Goal: Information Seeking & Learning: Learn about a topic

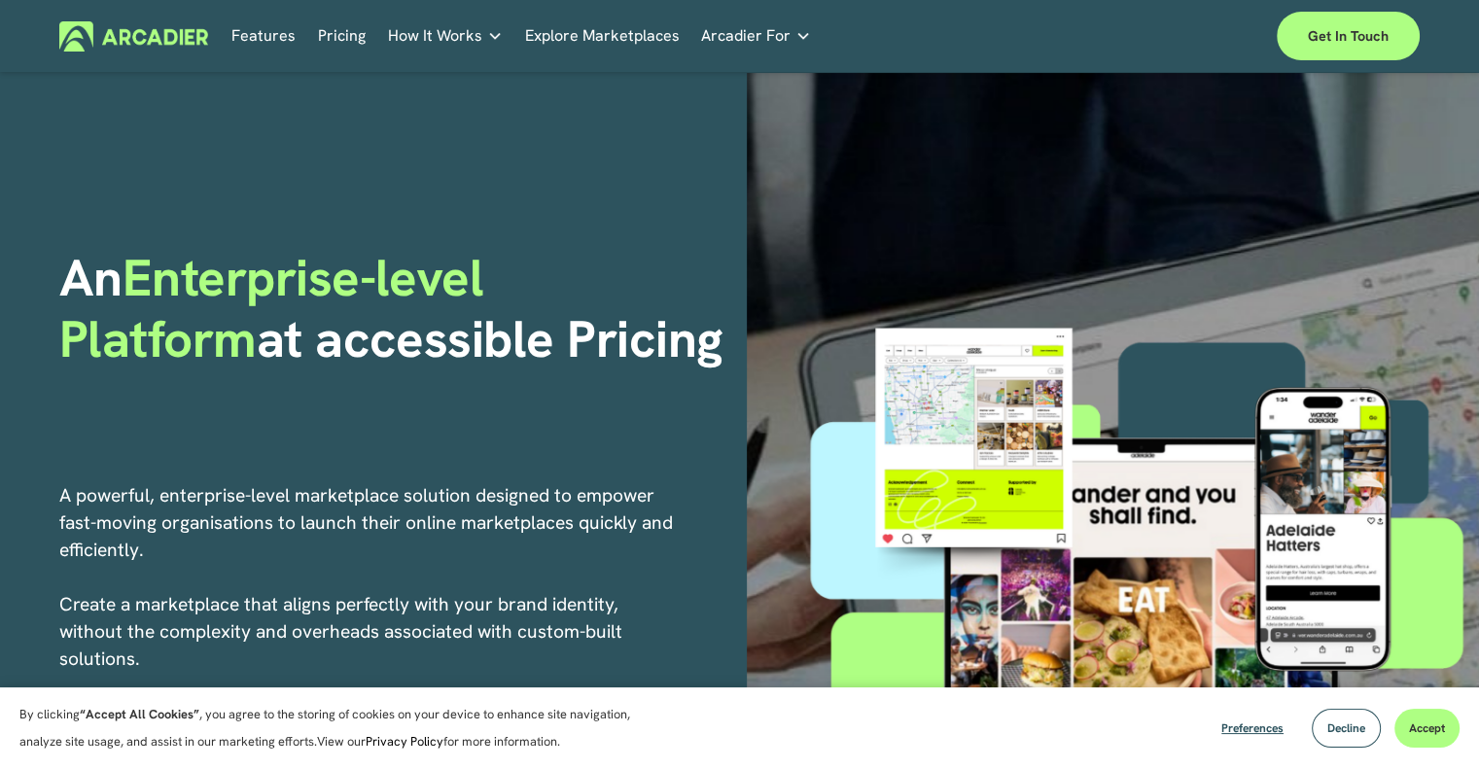
click at [344, 32] on link "Pricing" at bounding box center [342, 36] width 48 height 30
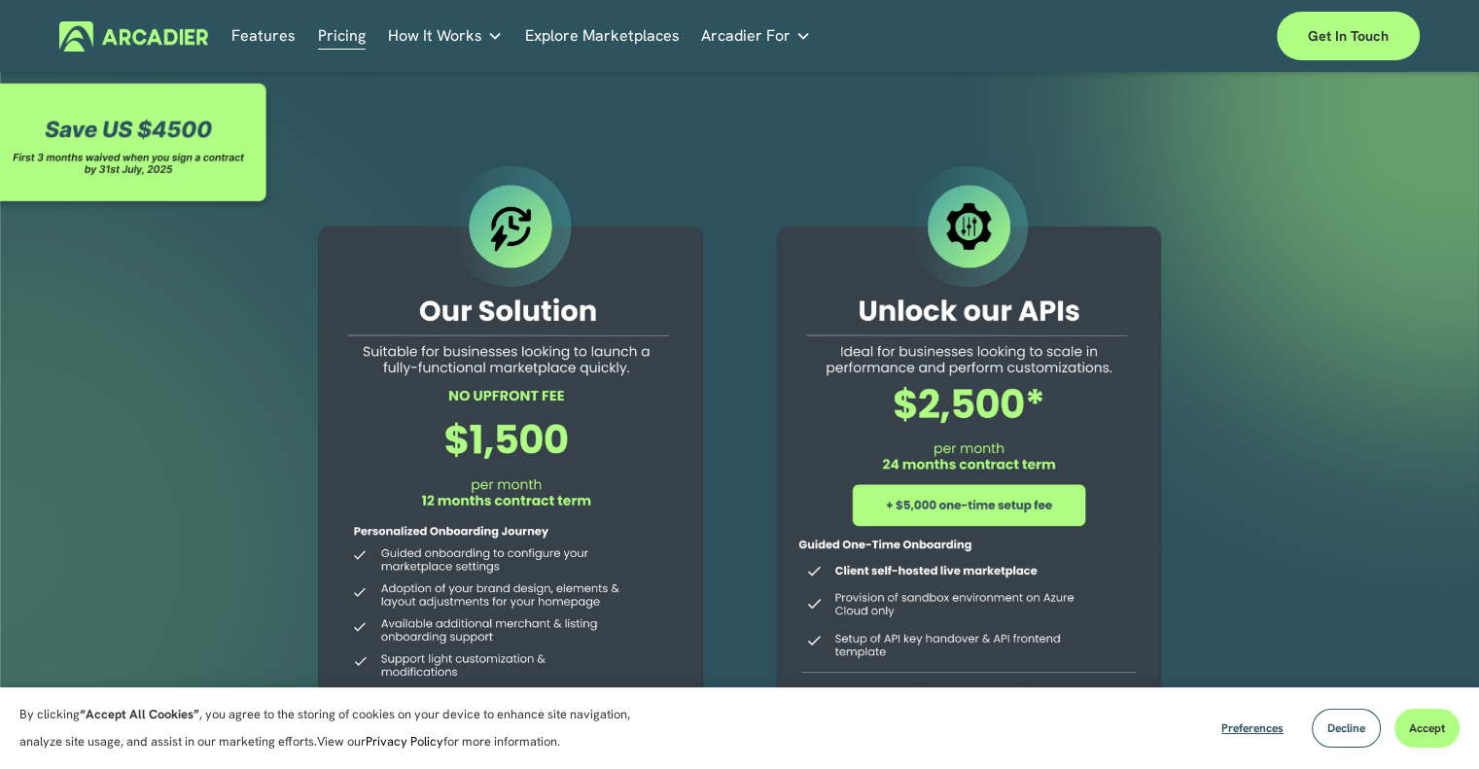
click at [0, 0] on p "Read about game-changing marketplace solutions." at bounding box center [0, 0] width 0 height 0
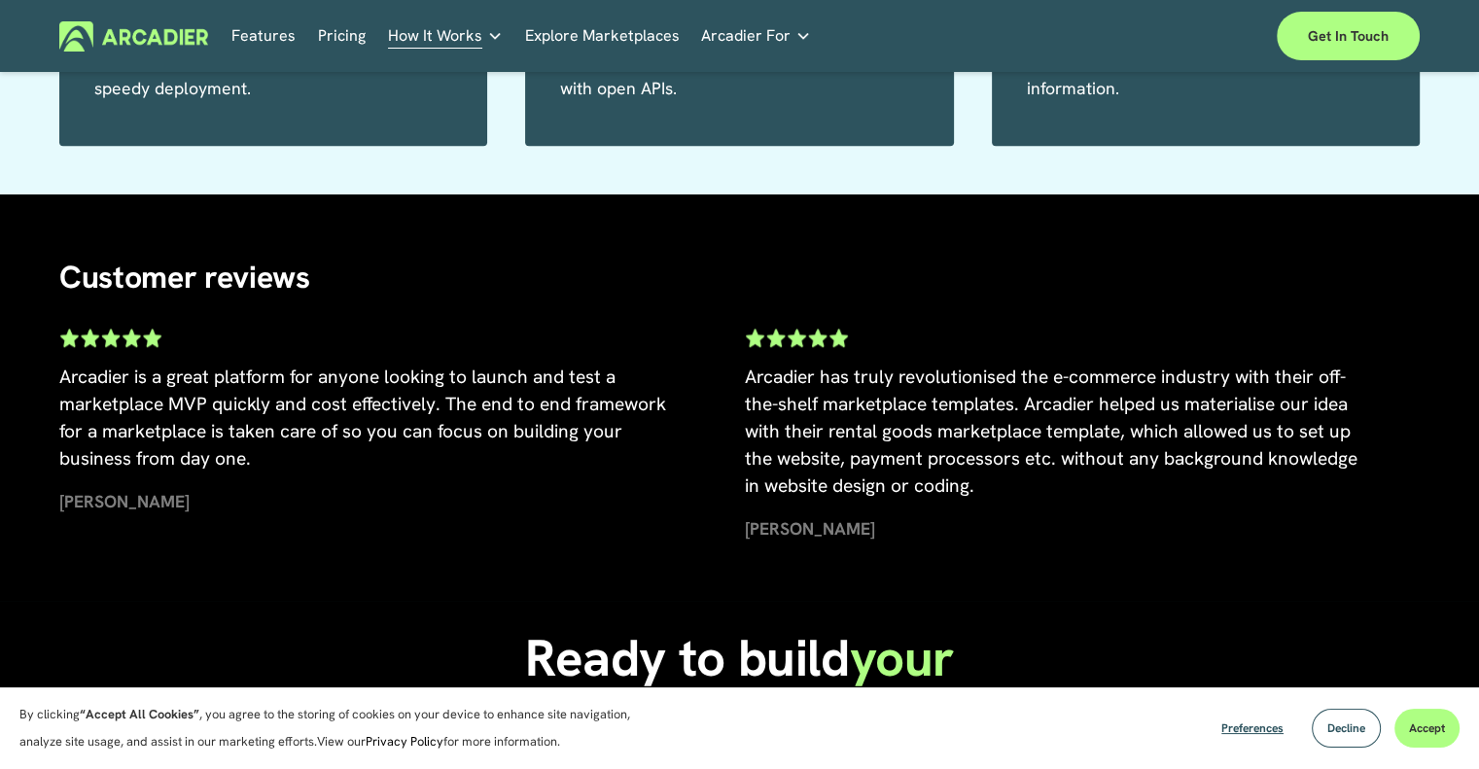
scroll to position [1653, 0]
